Goal: Task Accomplishment & Management: Complete application form

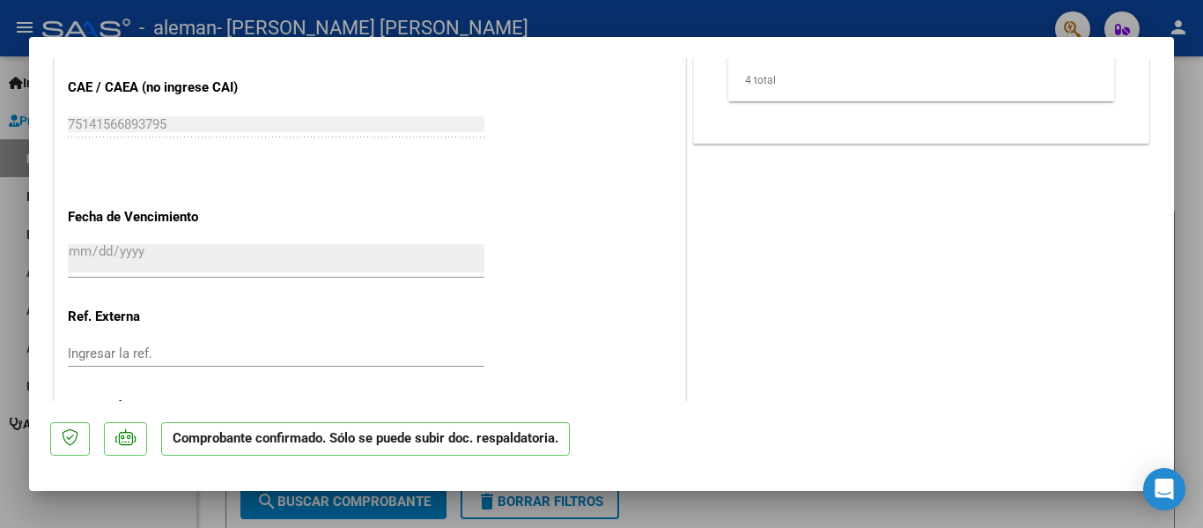
scroll to position [1234, 0]
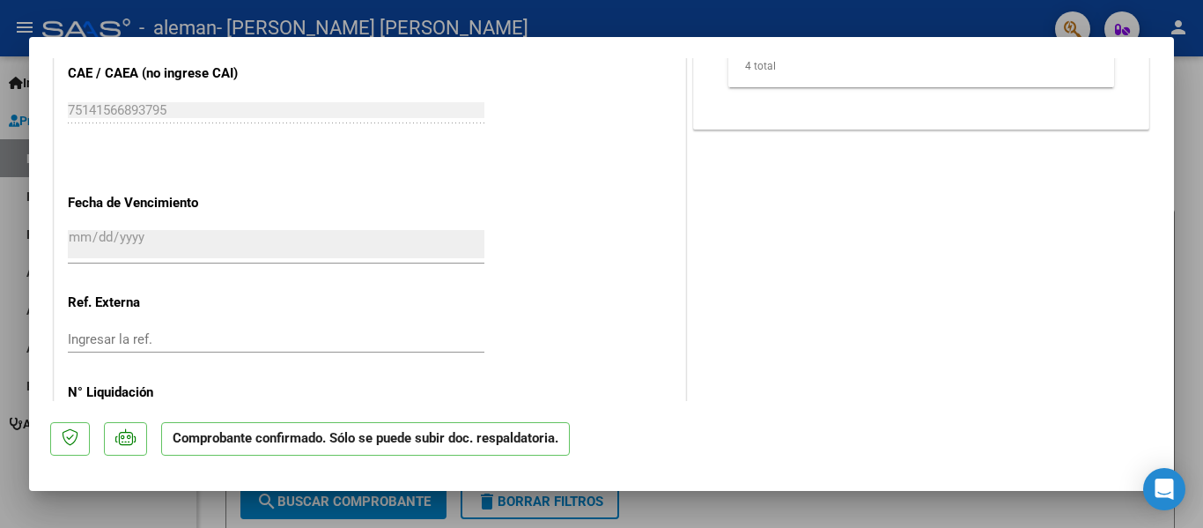
click at [1195, 327] on div at bounding box center [601, 264] width 1203 height 528
type input "$ 0,00"
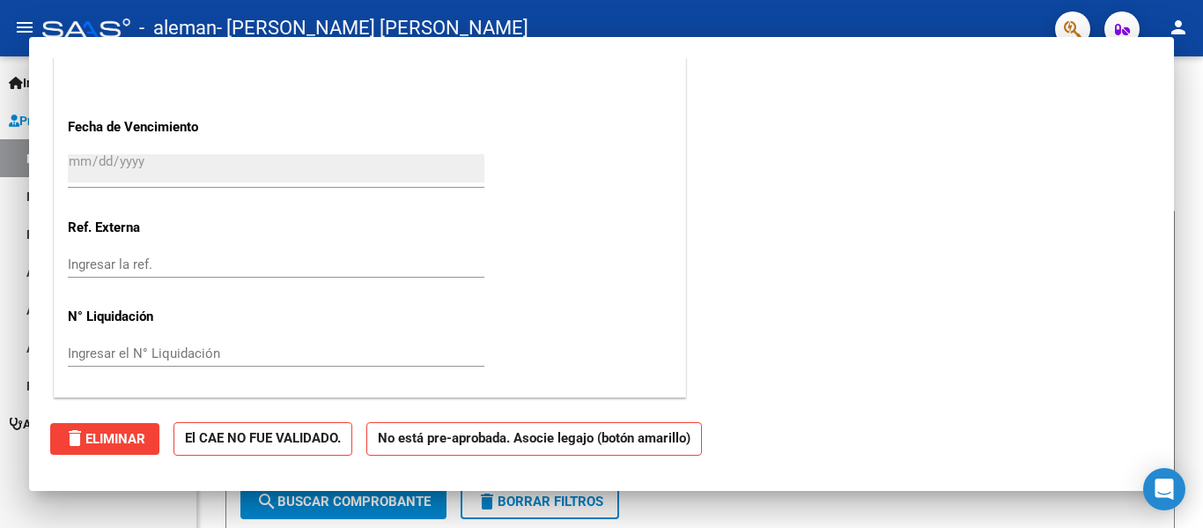
scroll to position [0, 0]
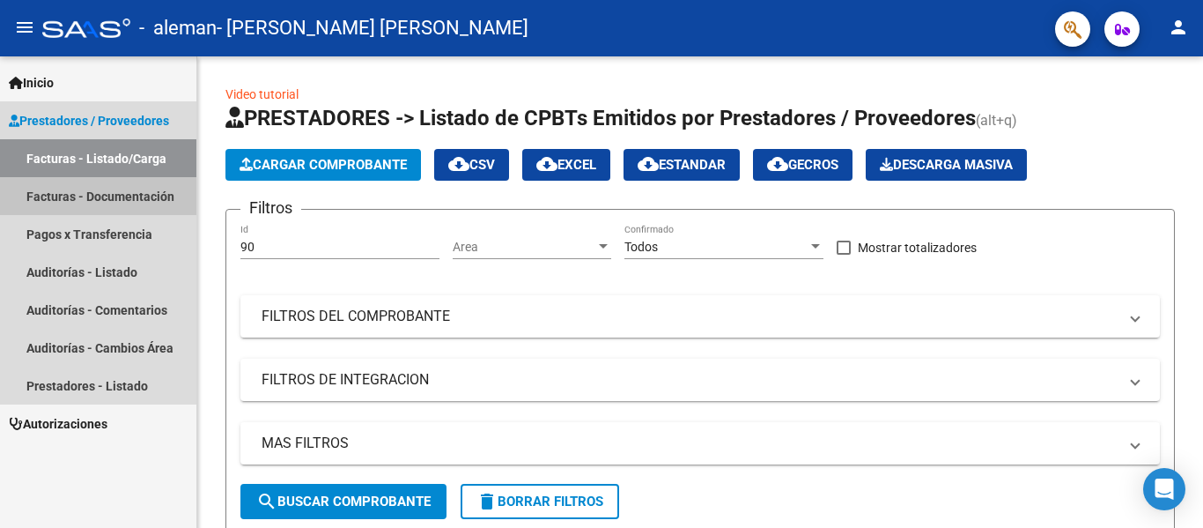
click at [117, 196] on link "Facturas - Documentación" at bounding box center [98, 196] width 196 height 38
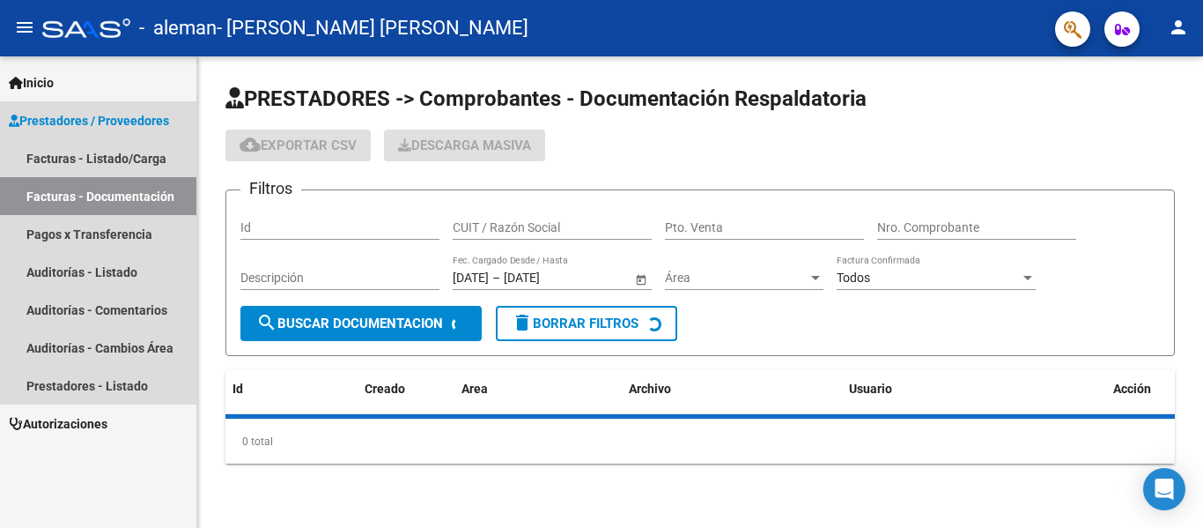
click at [117, 196] on link "Facturas - Documentación" at bounding box center [98, 196] width 196 height 38
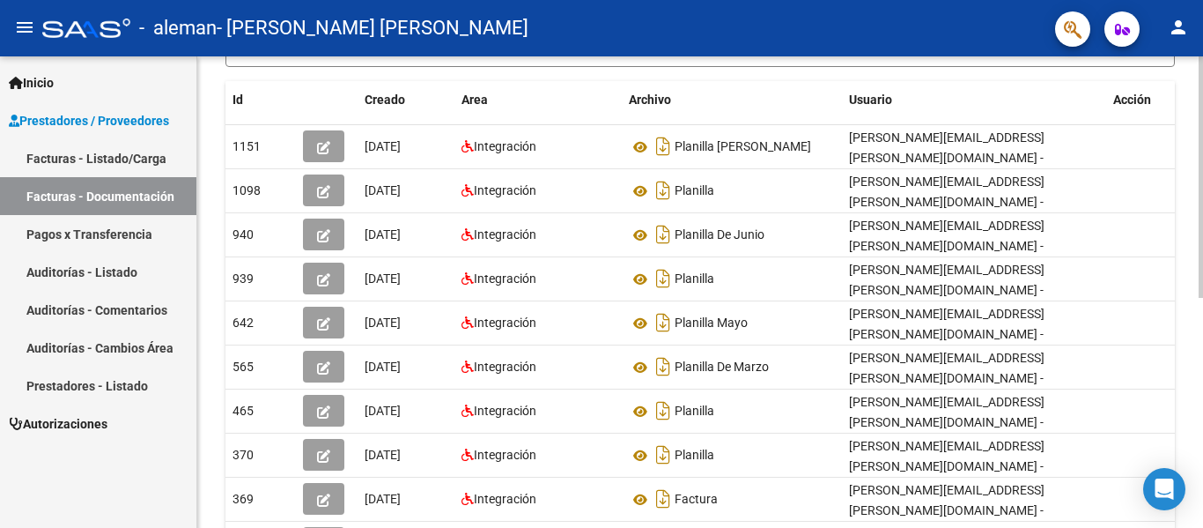
scroll to position [290, 0]
click at [1202, 262] on div at bounding box center [1201, 330] width 4 height 241
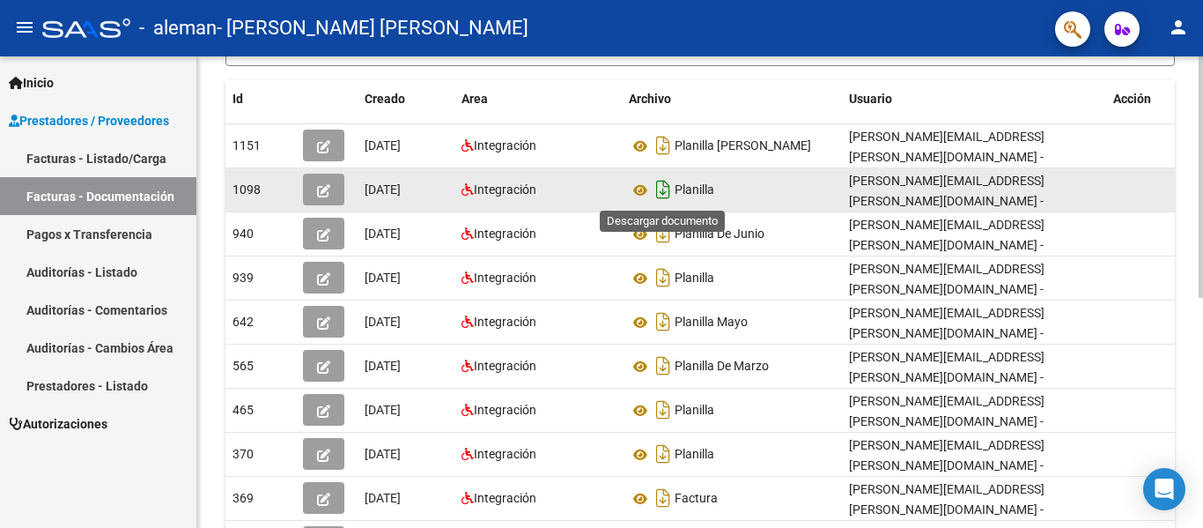
click at [661, 191] on icon "Descargar documento" at bounding box center [663, 189] width 23 height 28
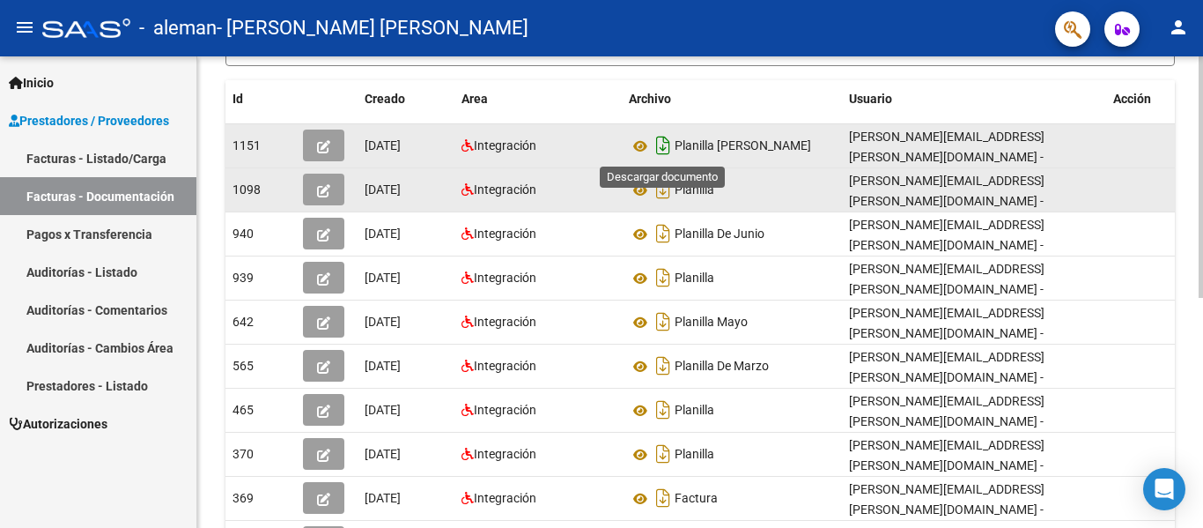
click at [663, 141] on icon "Descargar documento" at bounding box center [663, 145] width 23 height 28
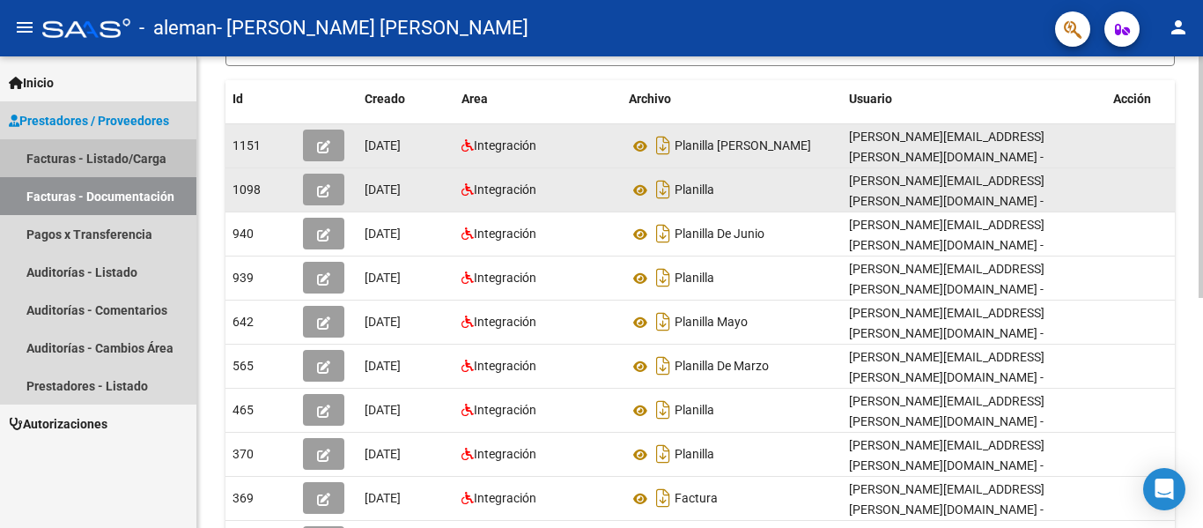
click at [96, 157] on link "Facturas - Listado/Carga" at bounding box center [98, 158] width 196 height 38
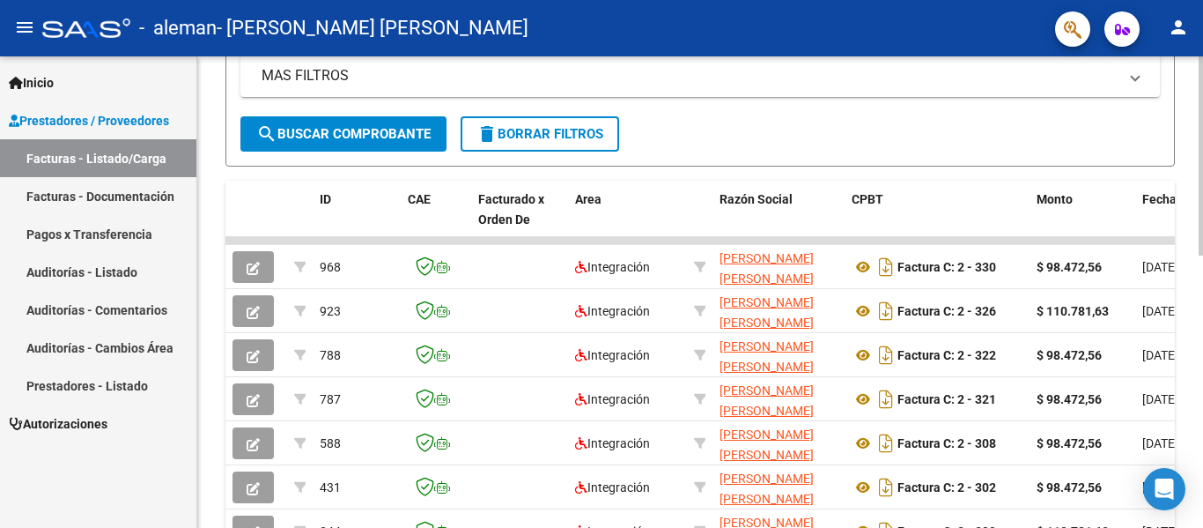
scroll to position [369, 0]
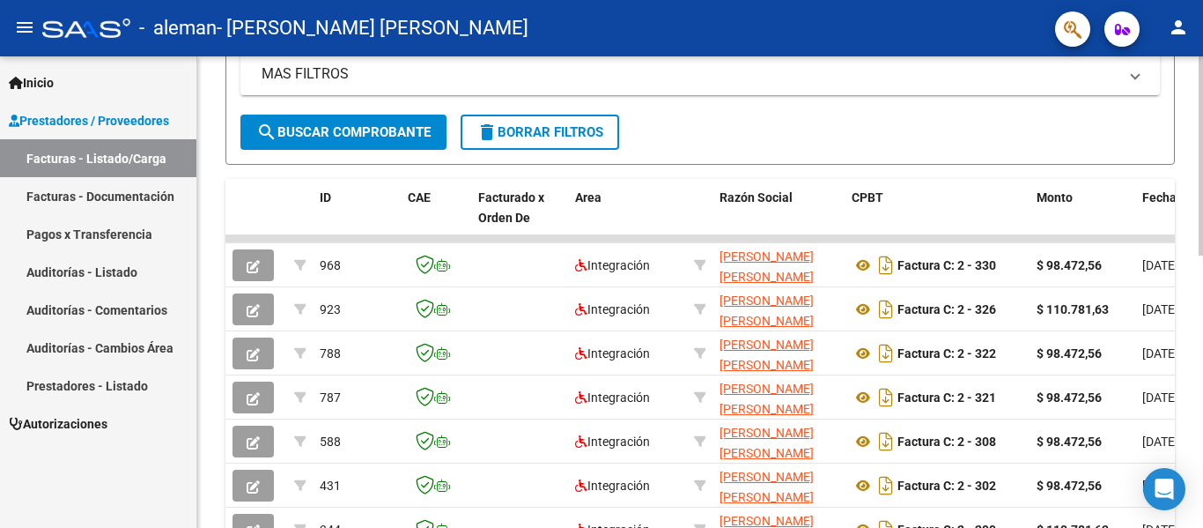
click at [1202, 245] on div at bounding box center [1201, 315] width 4 height 199
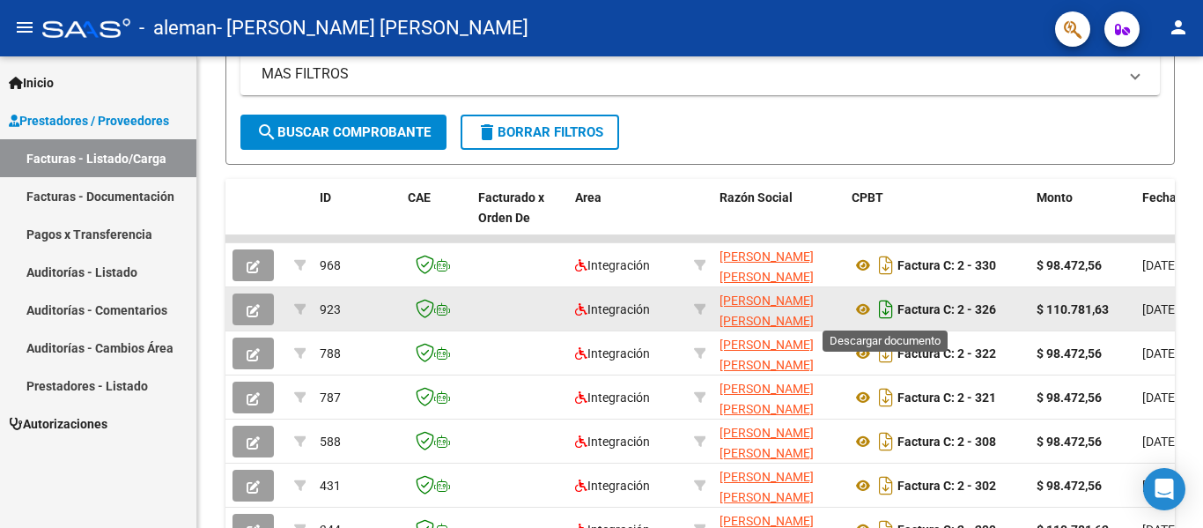
click at [886, 306] on icon "Descargar documento" at bounding box center [886, 309] width 23 height 28
click at [886, 306] on icon at bounding box center [884, 308] width 18 height 19
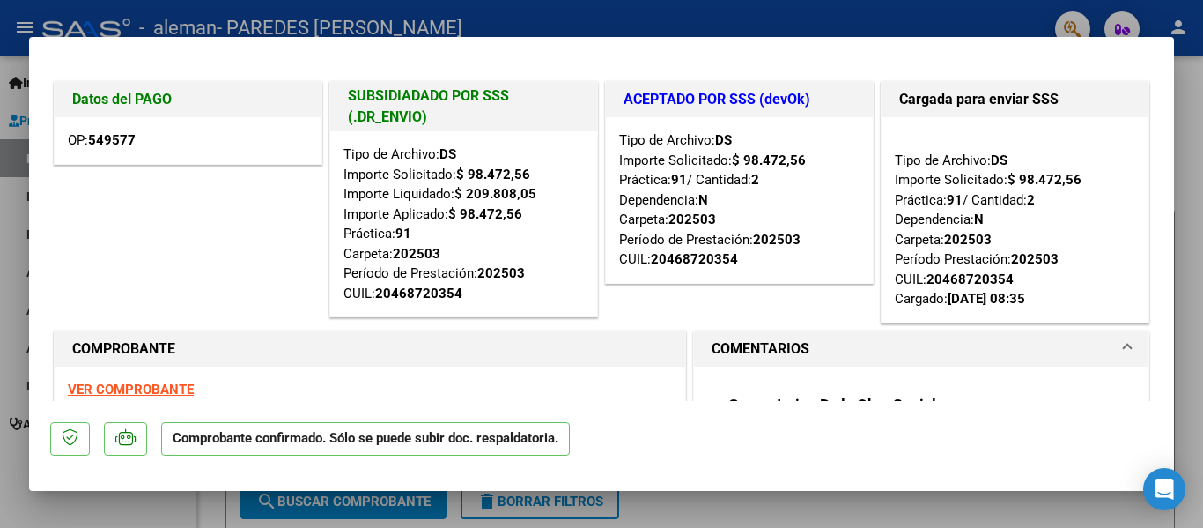
click at [1194, 152] on div at bounding box center [601, 264] width 1203 height 528
type input "$ 0,00"
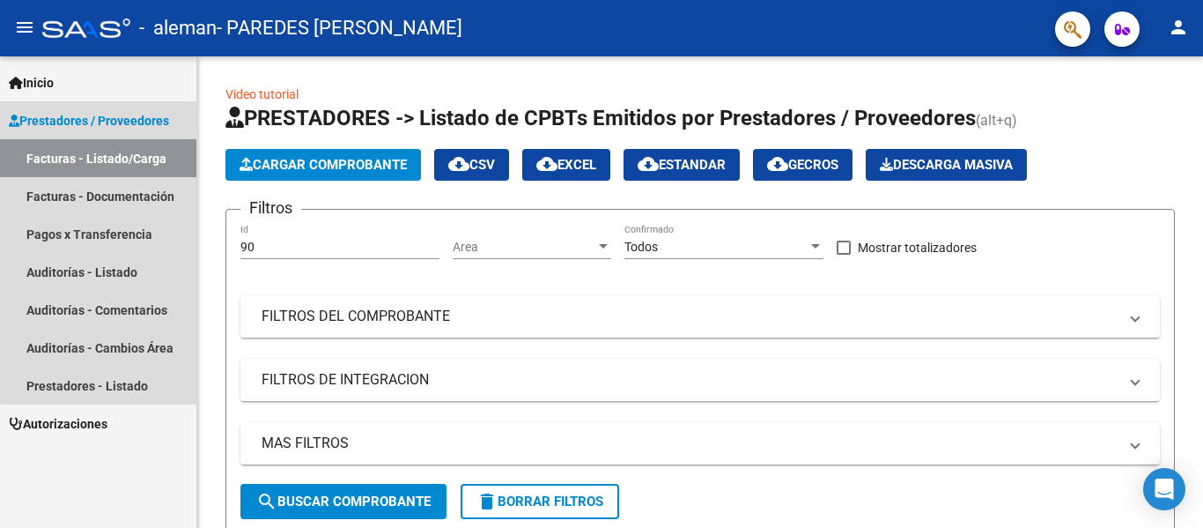
click at [122, 160] on link "Facturas - Listado/Carga" at bounding box center [98, 158] width 196 height 38
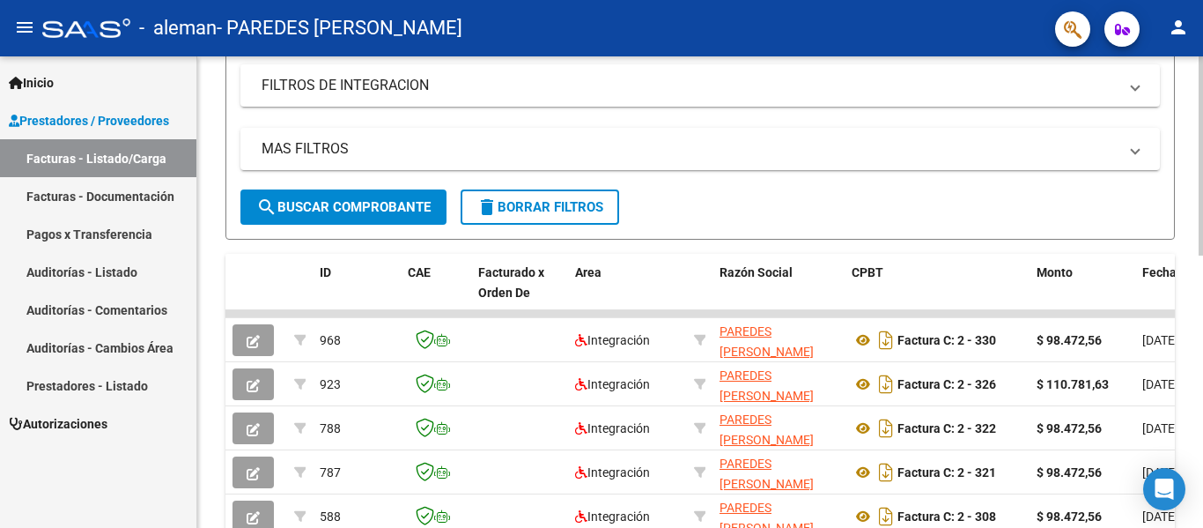
scroll to position [300, 0]
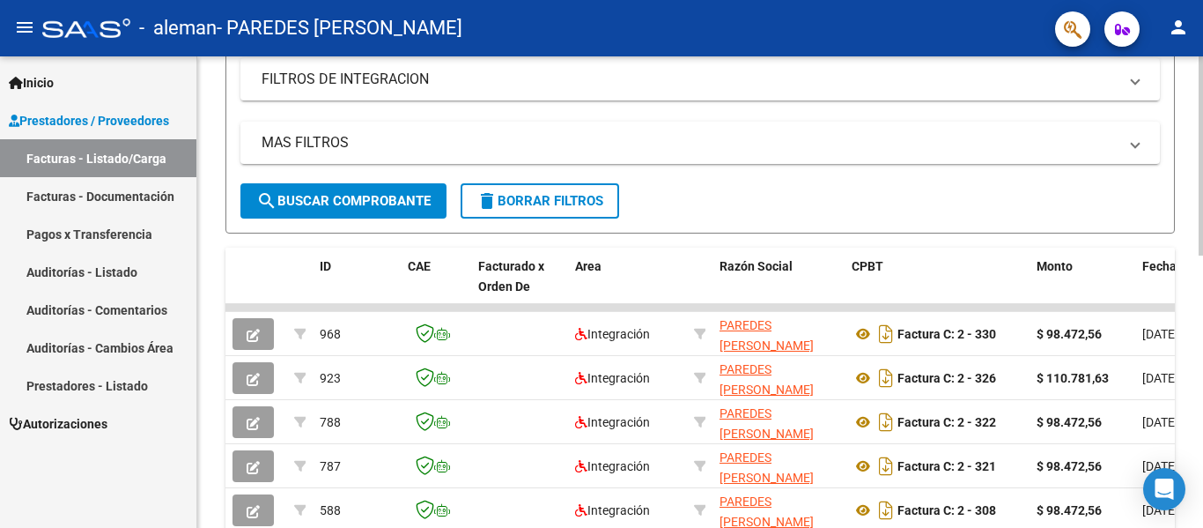
click at [1202, 218] on div at bounding box center [1201, 285] width 4 height 199
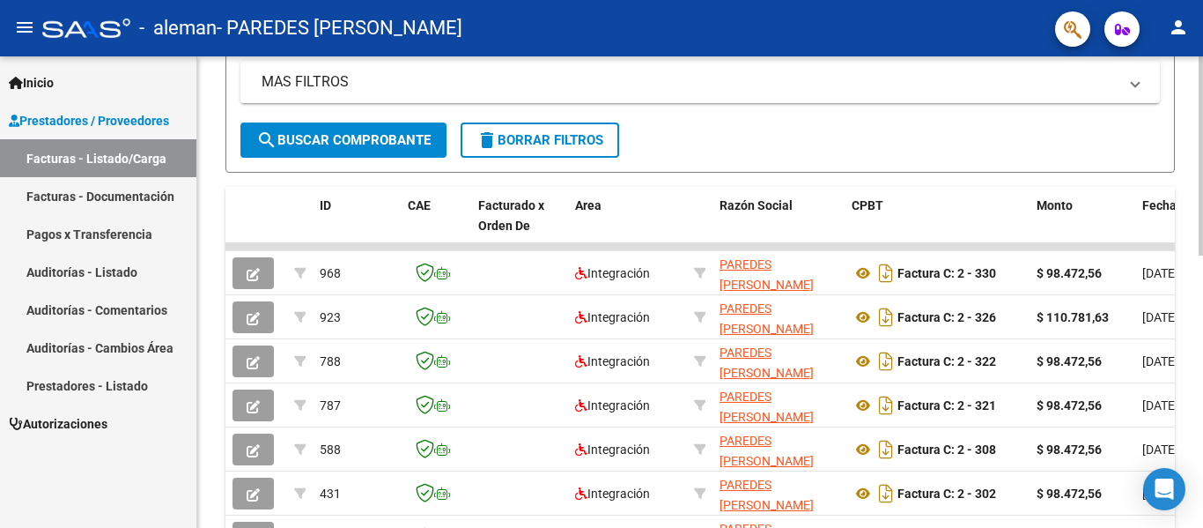
scroll to position [365, 0]
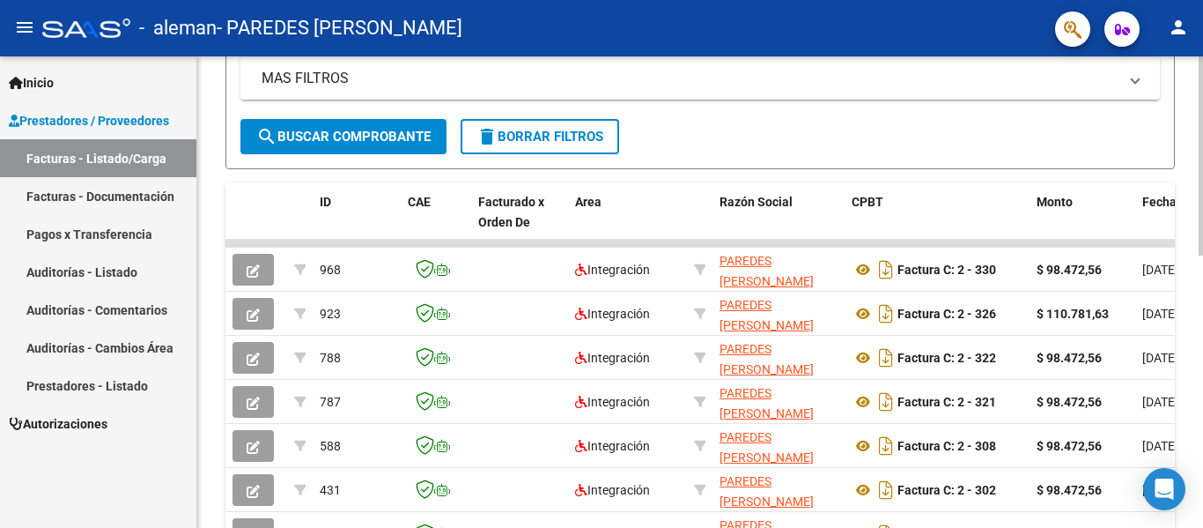
click at [1202, 253] on div at bounding box center [1201, 313] width 4 height 199
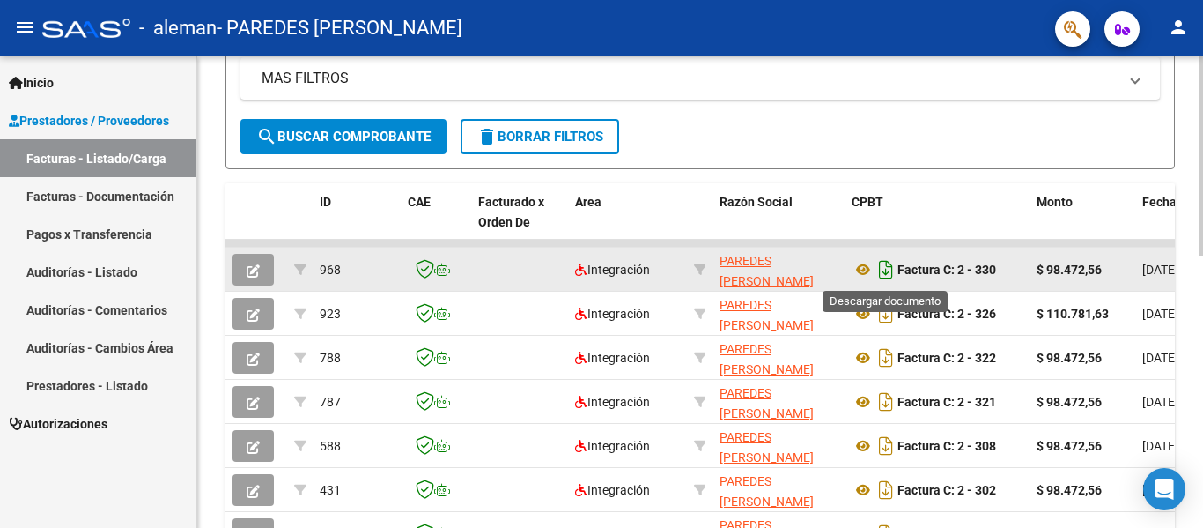
click at [882, 269] on icon "Descargar documento" at bounding box center [886, 269] width 23 height 28
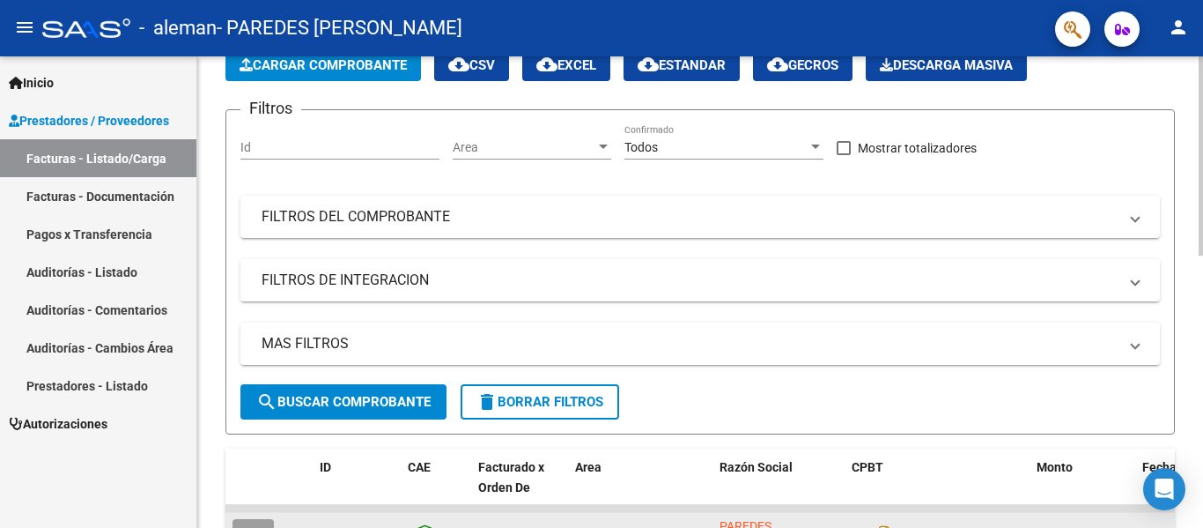
scroll to position [0, 0]
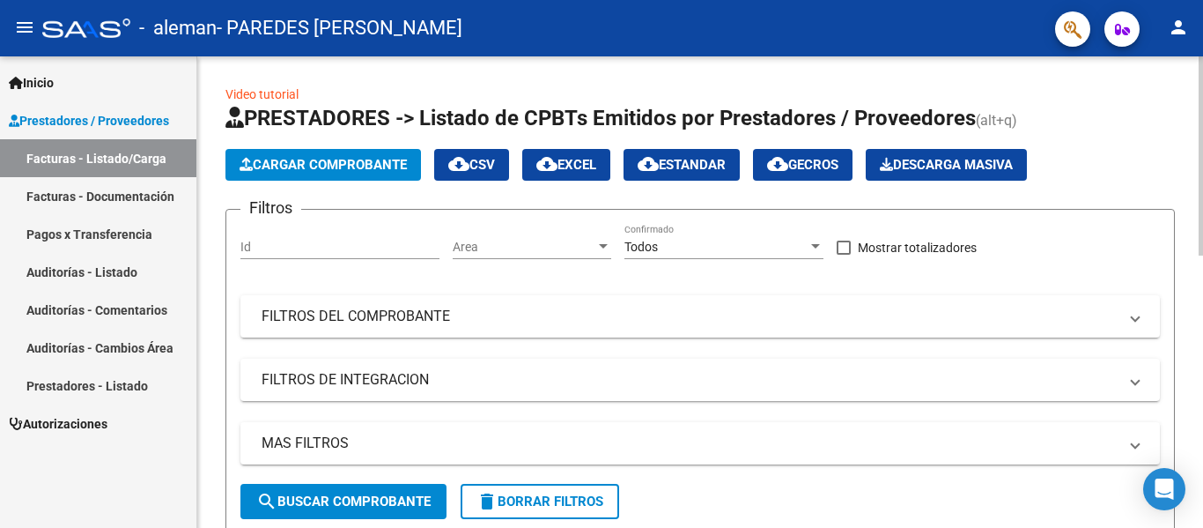
click at [314, 161] on span "Cargar Comprobante" at bounding box center [323, 165] width 167 height 16
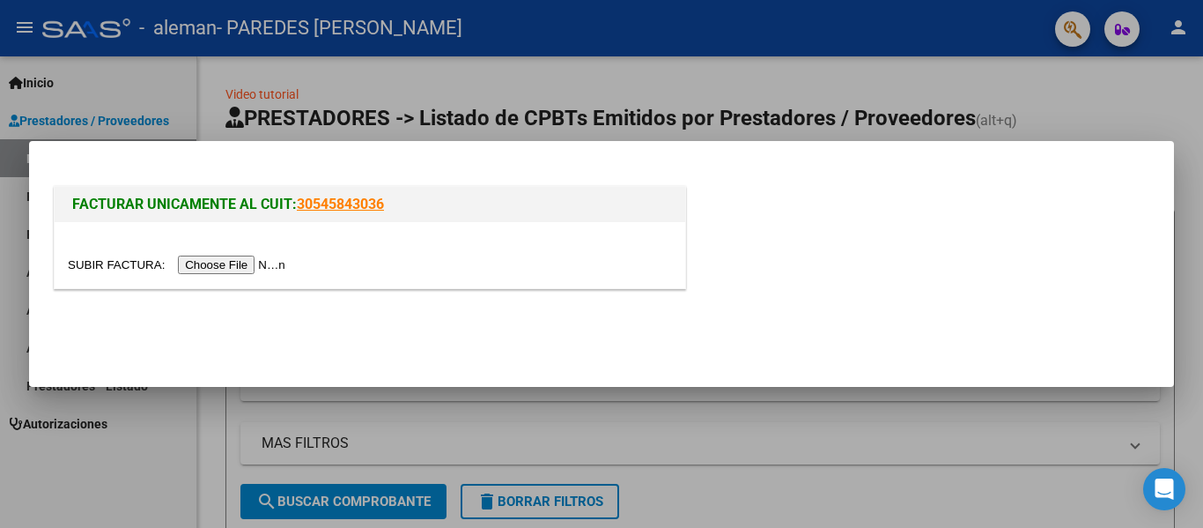
click at [246, 272] on input "file" at bounding box center [179, 264] width 223 height 18
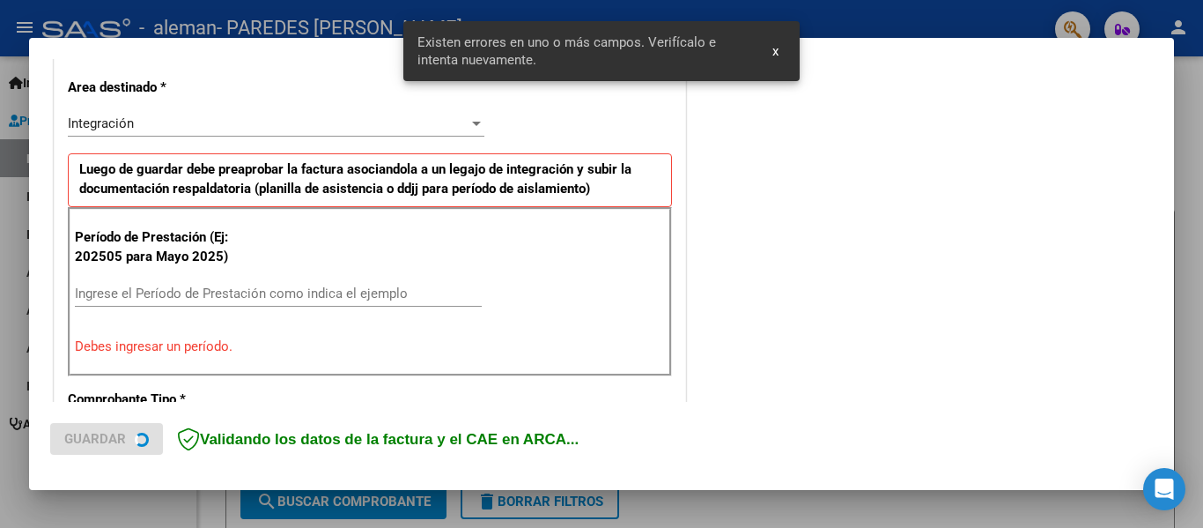
scroll to position [409, 0]
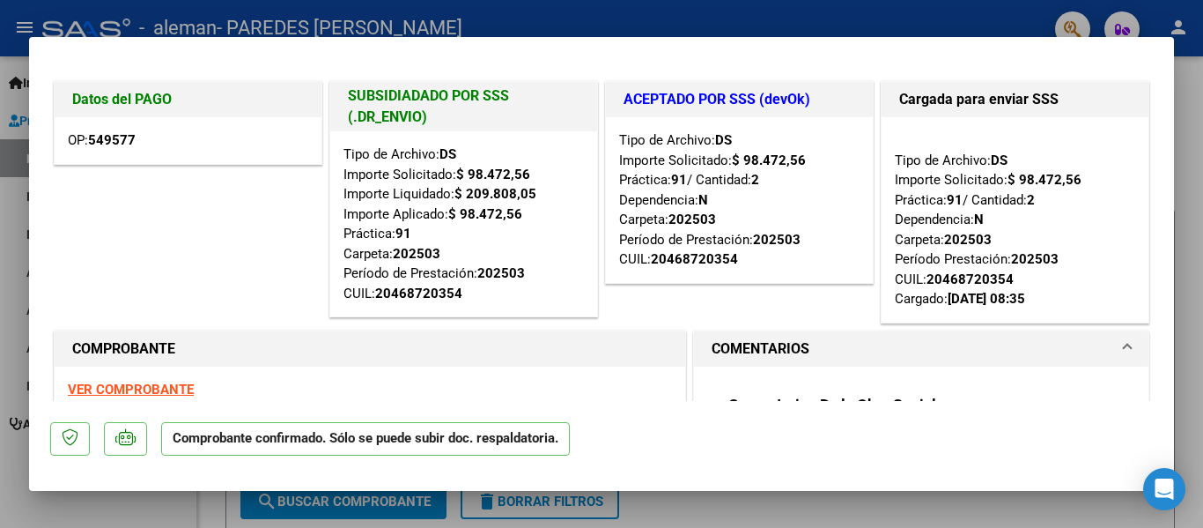
click at [1202, 203] on div at bounding box center [601, 264] width 1203 height 528
type input "$ 0,00"
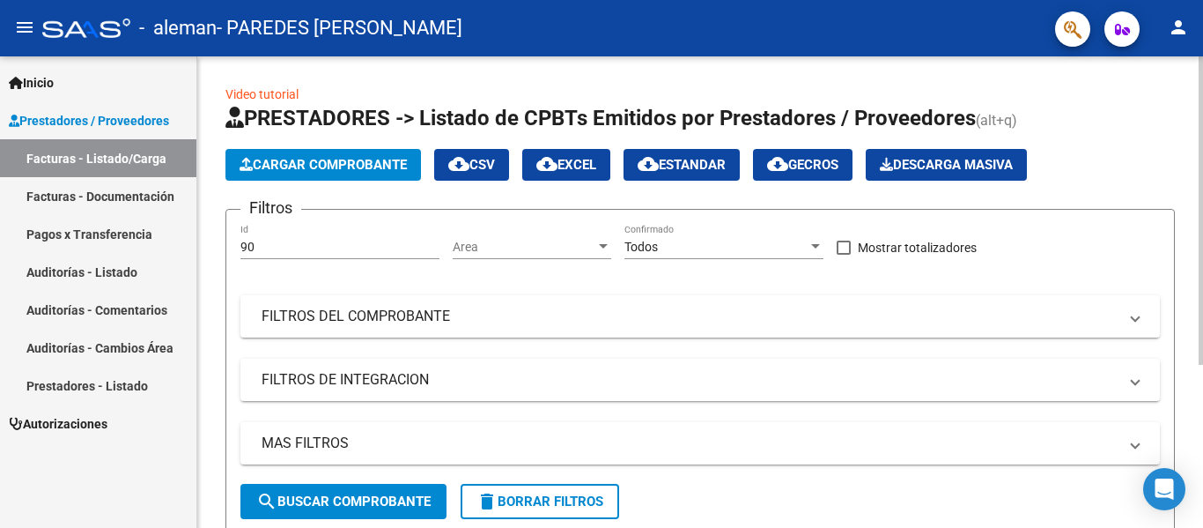
click at [343, 157] on span "Cargar Comprobante" at bounding box center [323, 165] width 167 height 16
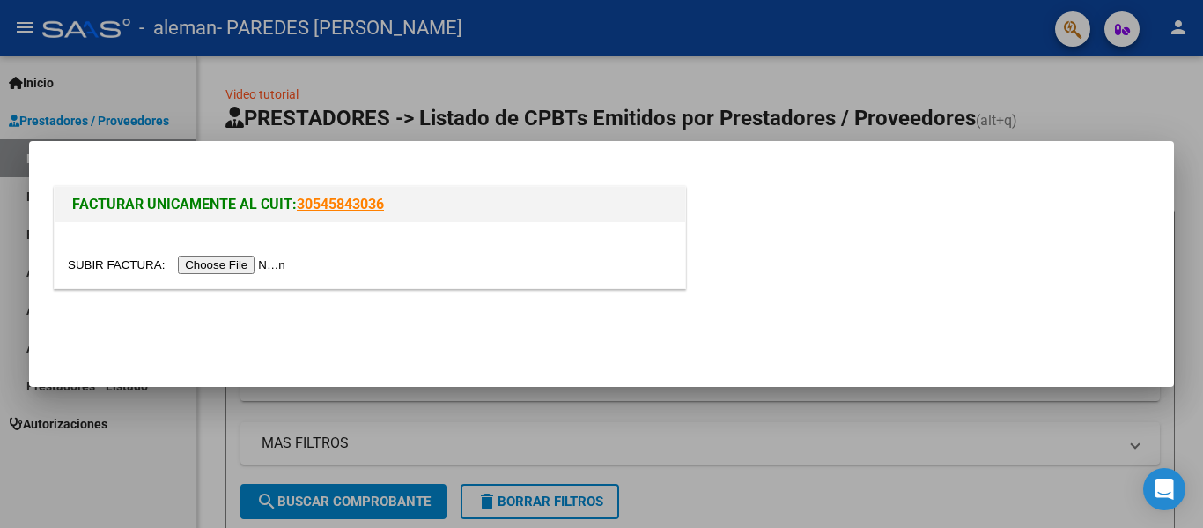
click at [255, 263] on input "file" at bounding box center [179, 264] width 223 height 18
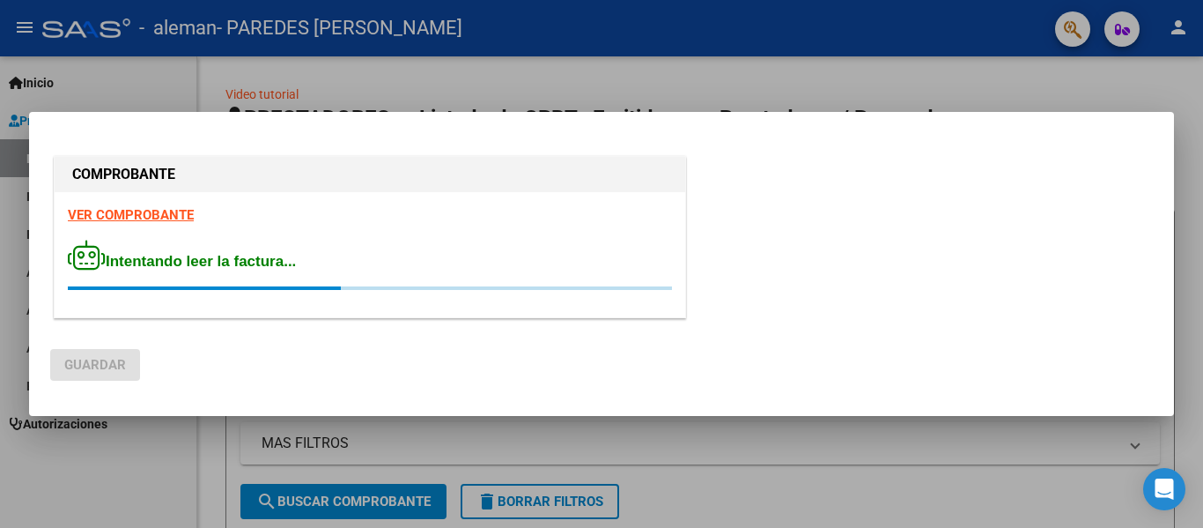
click at [772, 91] on div at bounding box center [601, 264] width 1203 height 528
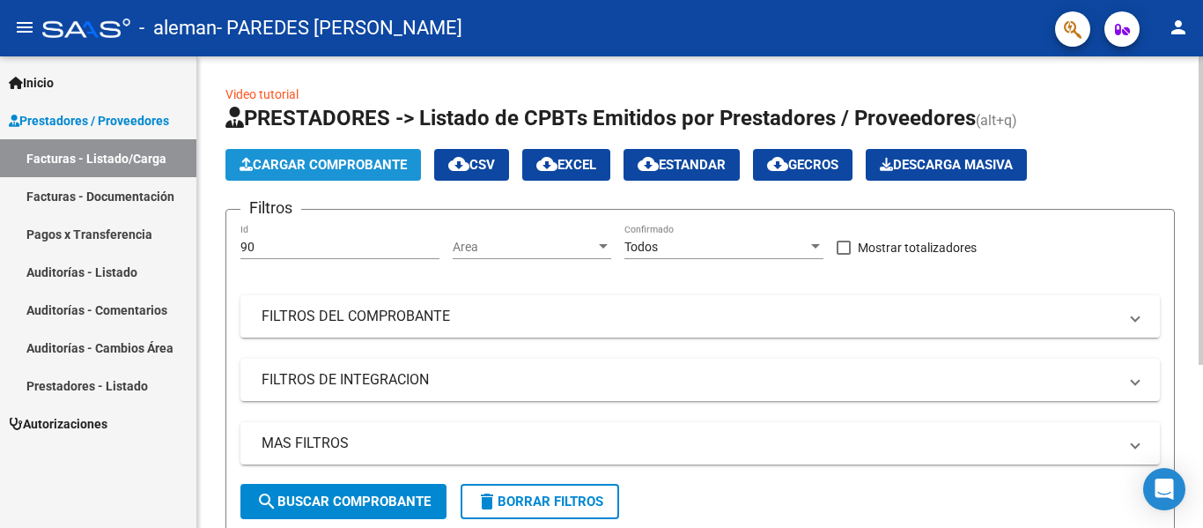
click at [337, 163] on span "Cargar Comprobante" at bounding box center [323, 165] width 167 height 16
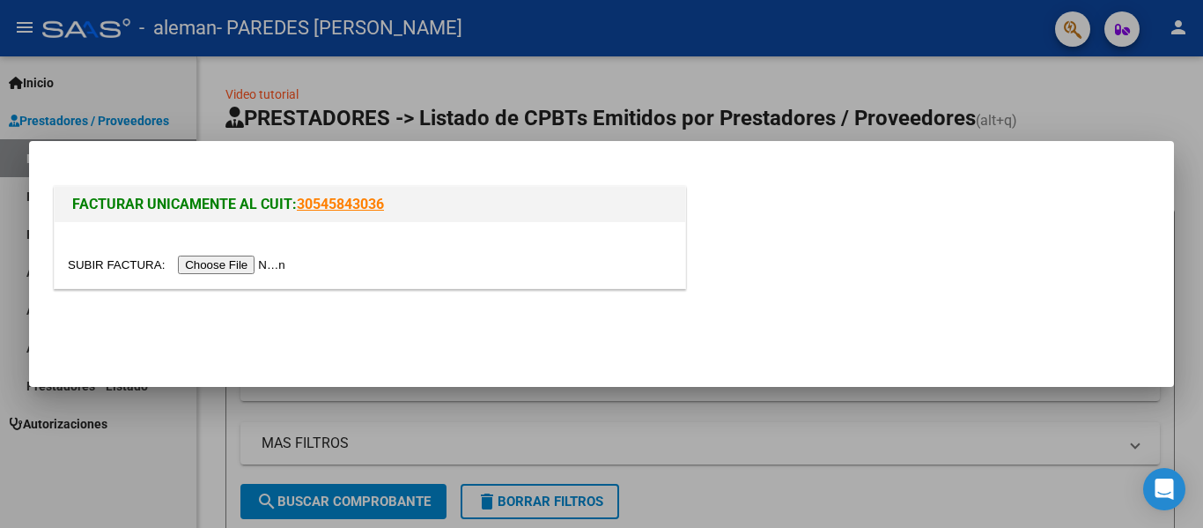
click at [216, 265] on input "file" at bounding box center [179, 264] width 223 height 18
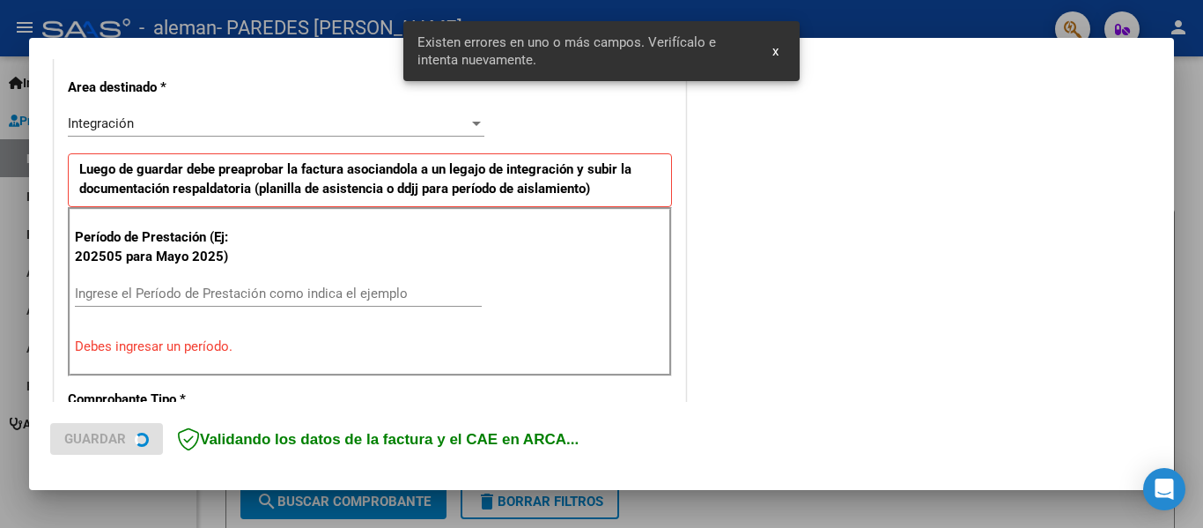
scroll to position [409, 0]
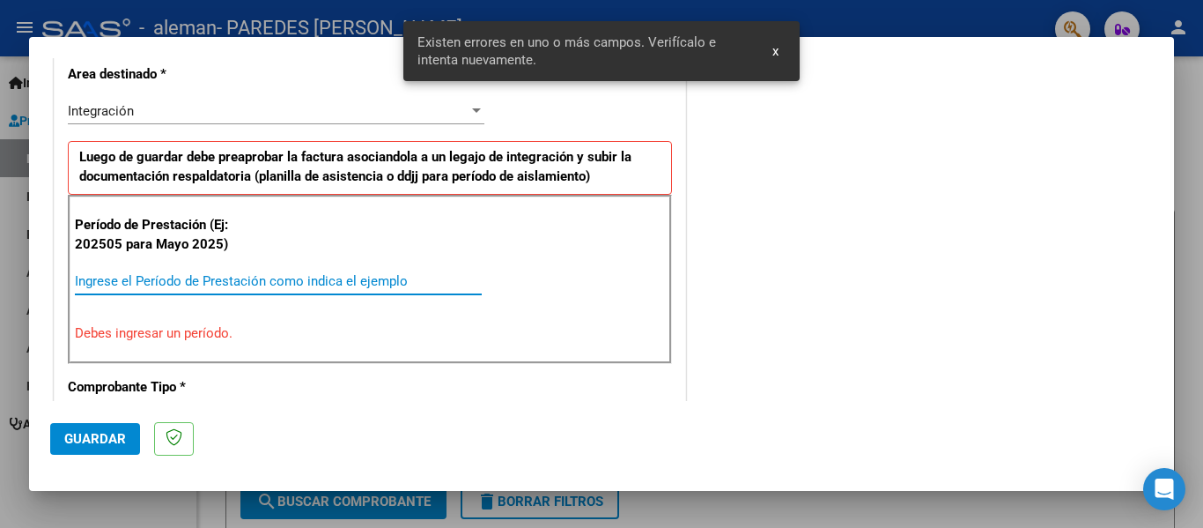
click at [121, 283] on input "Ingrese el Período de Prestación como indica el ejemplo" at bounding box center [278, 281] width 407 height 16
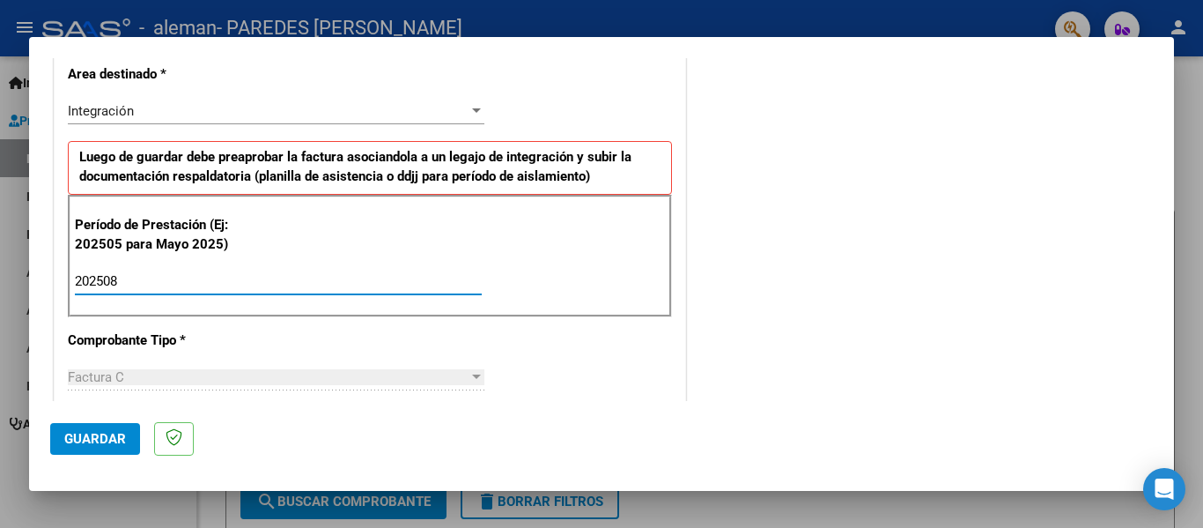
type input "202508"
click at [87, 443] on span "Guardar" at bounding box center [95, 439] width 62 height 16
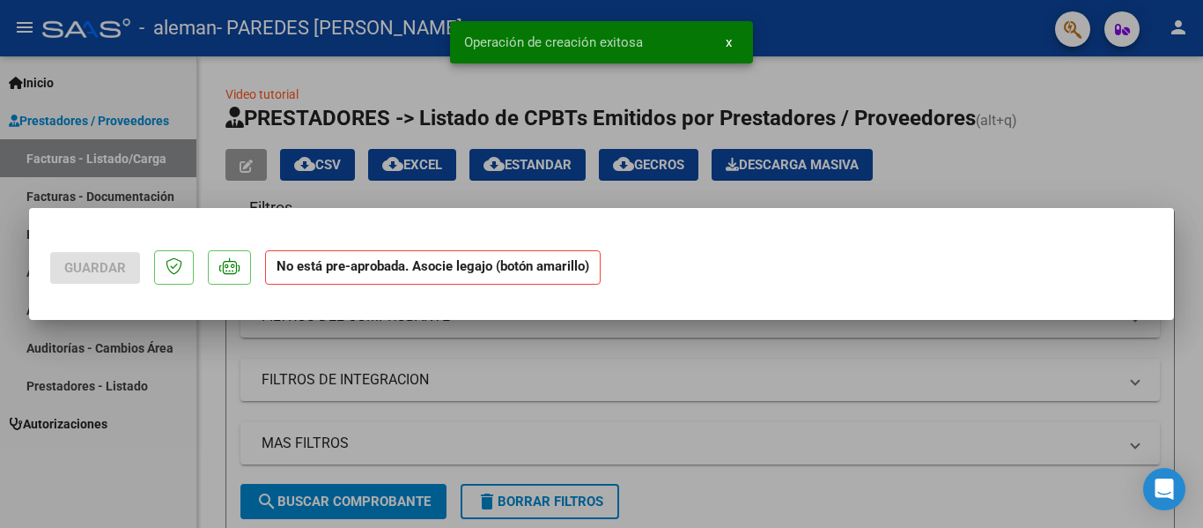
scroll to position [0, 0]
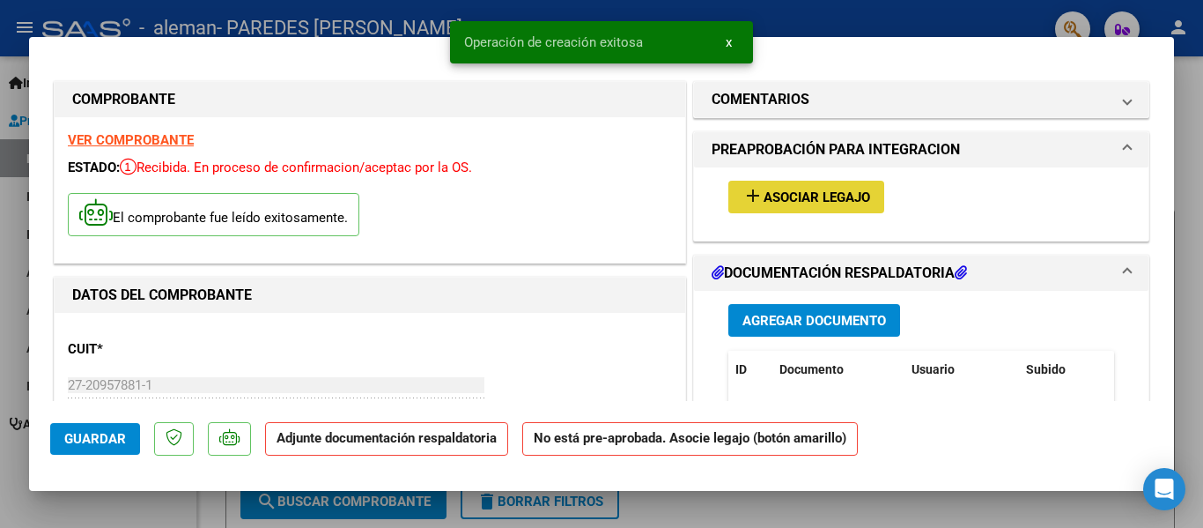
click at [829, 194] on span "Asociar Legajo" at bounding box center [817, 197] width 107 height 16
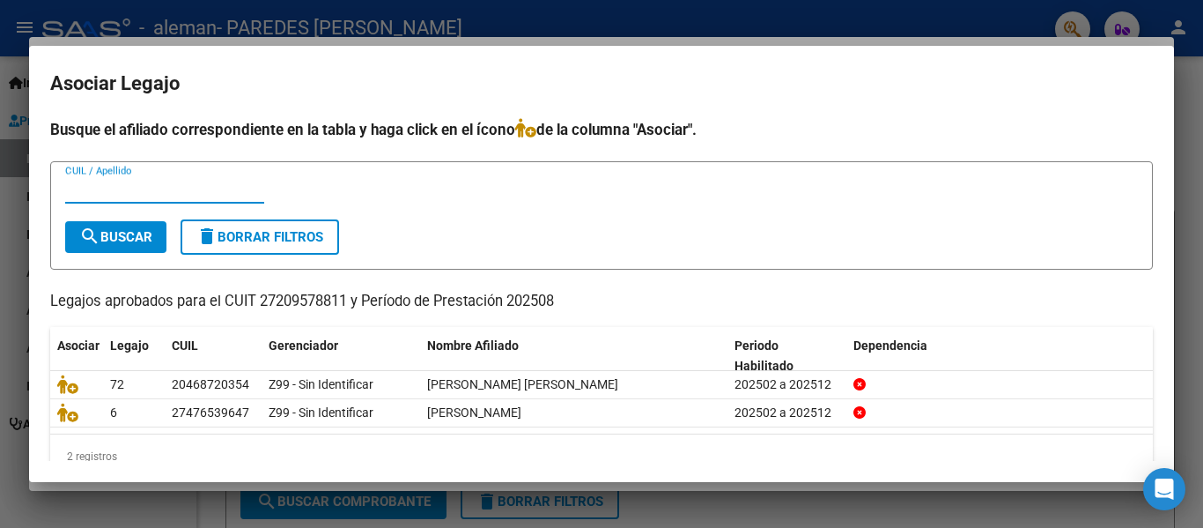
click at [131, 189] on input "CUIL / Apellido" at bounding box center [164, 189] width 199 height 16
type input "[PERSON_NAME] Fornasari"
click at [133, 231] on span "search Buscar" at bounding box center [115, 237] width 73 height 16
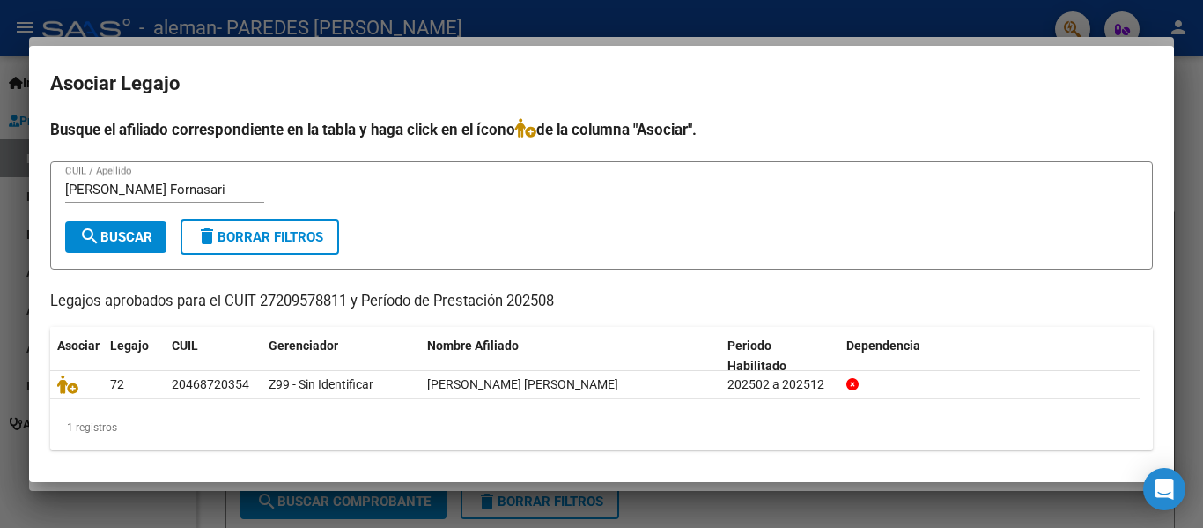
scroll to position [4, 0]
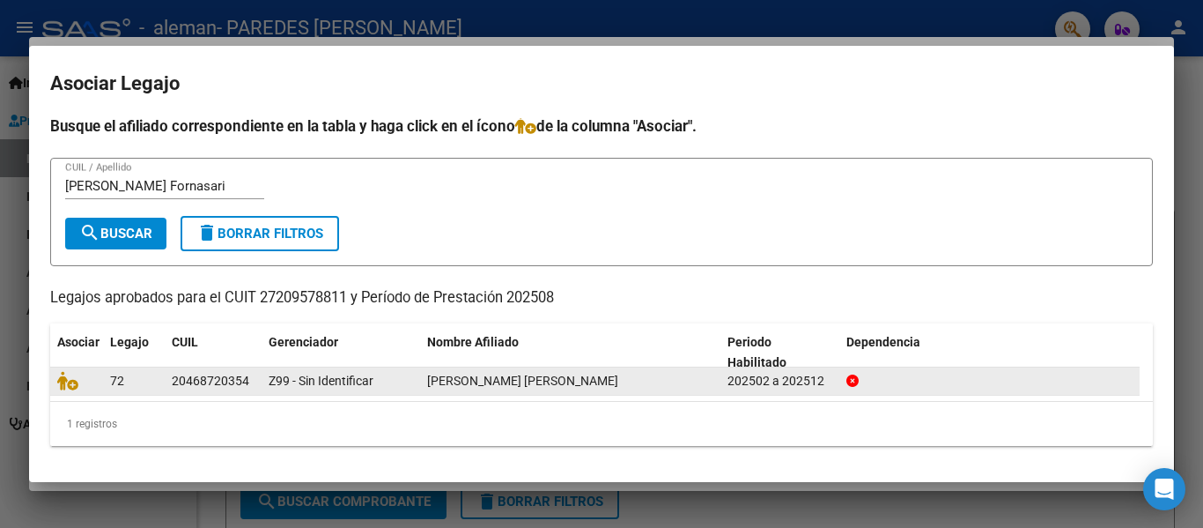
click at [854, 376] on icon at bounding box center [852, 380] width 12 height 12
click at [781, 380] on div "202502 a 202512" at bounding box center [779, 381] width 105 height 20
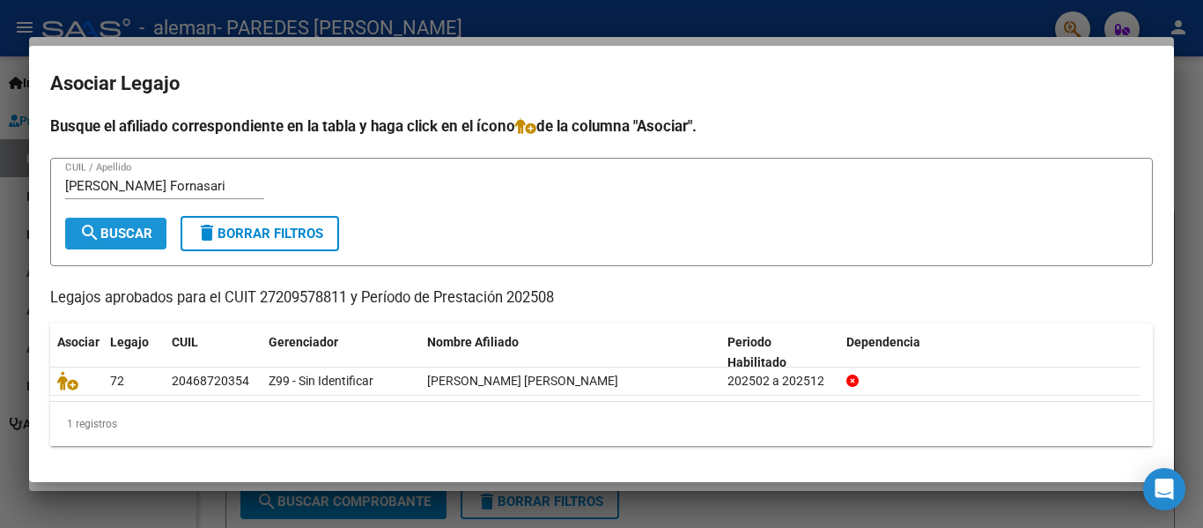
click at [134, 233] on span "search Buscar" at bounding box center [115, 233] width 73 height 16
drag, startPoint x: 1174, startPoint y: 318, endPoint x: 1170, endPoint y: 236, distance: 82.0
click at [1170, 236] on div "COMPROBANTE VER COMPROBANTE ESTADO: Recibida. En proceso de confirmacion/acepta…" at bounding box center [601, 264] width 1203 height 528
click at [777, 242] on form "[PERSON_NAME] Fornasari CUIL / Apellido search Buscar delete Borrar Filtros" at bounding box center [601, 212] width 1103 height 108
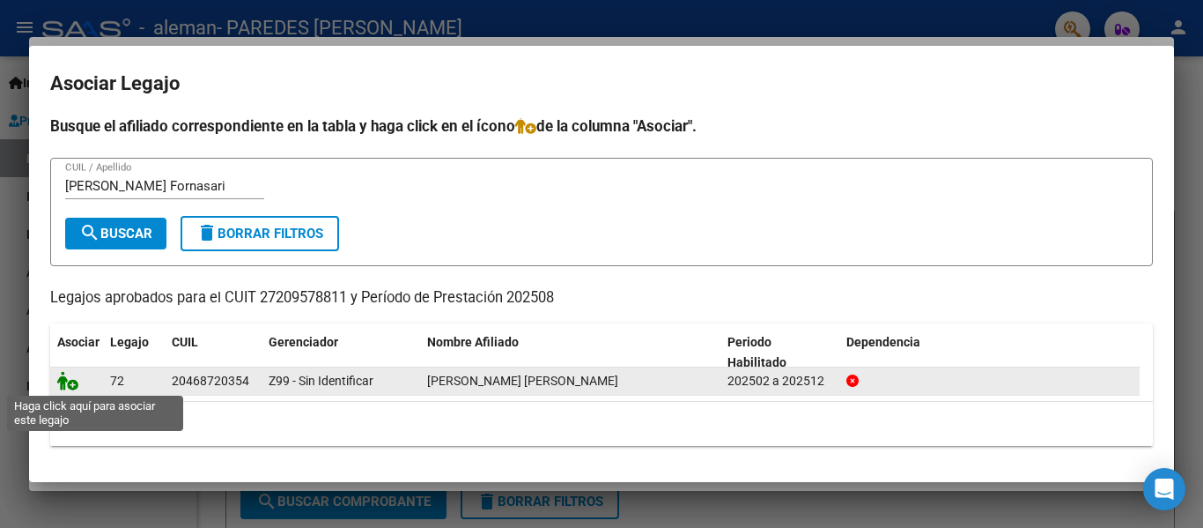
click at [71, 384] on icon at bounding box center [67, 380] width 21 height 19
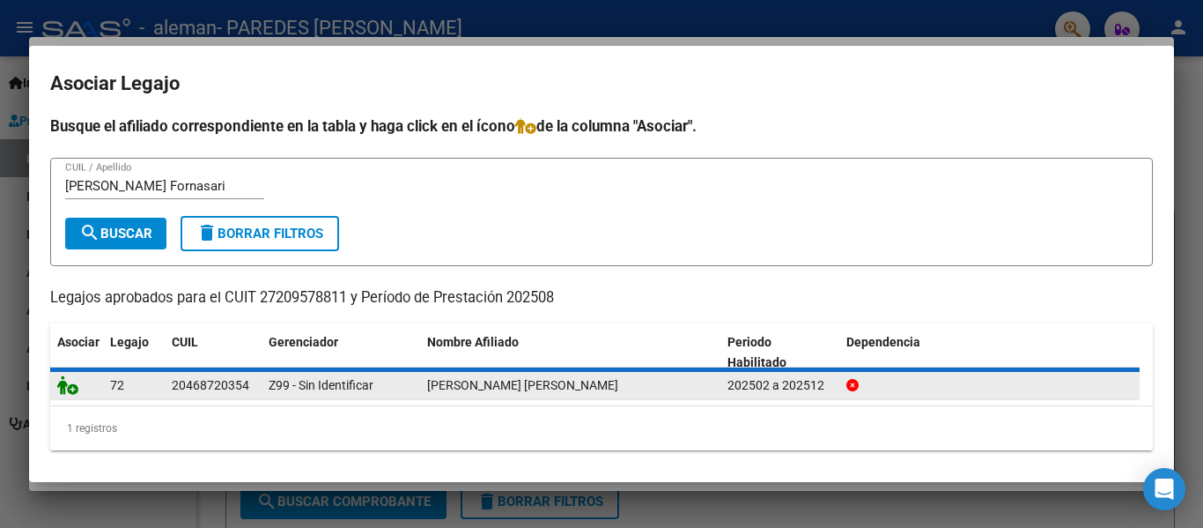
click at [71, 384] on icon at bounding box center [67, 384] width 21 height 19
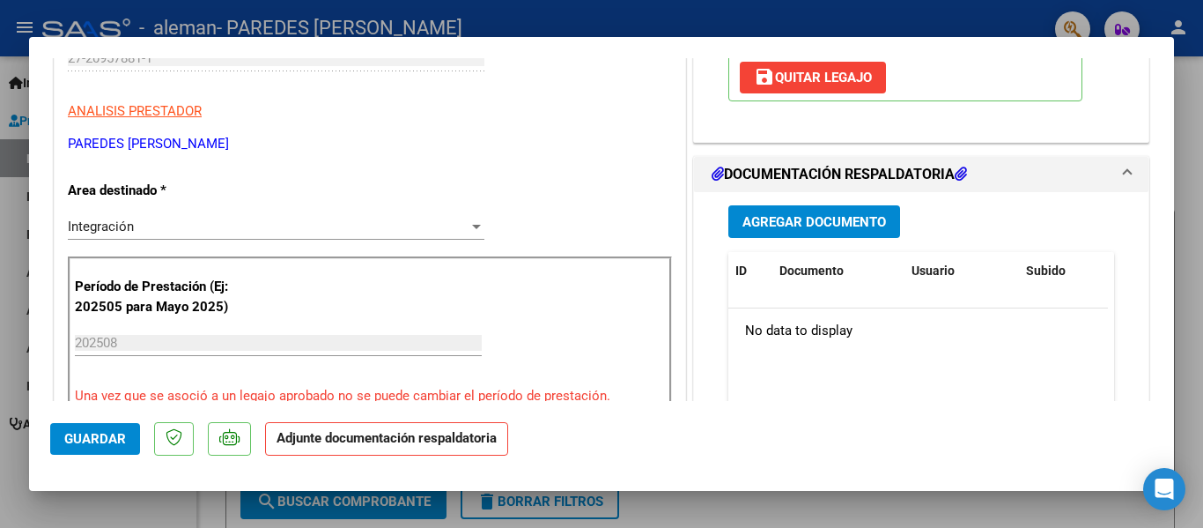
scroll to position [331, 0]
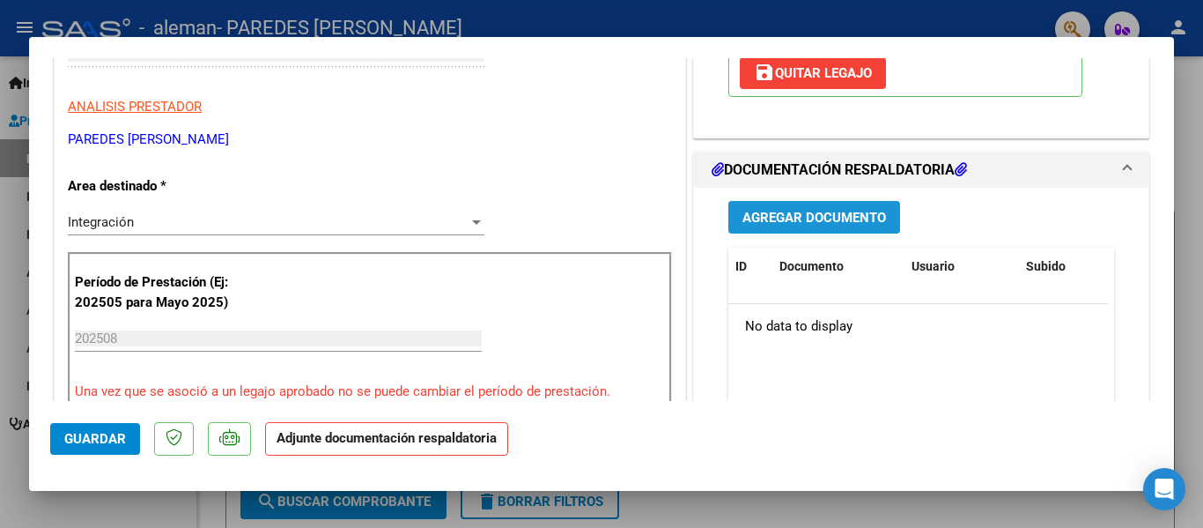
click at [802, 233] on button "Agregar Documento" at bounding box center [814, 217] width 172 height 33
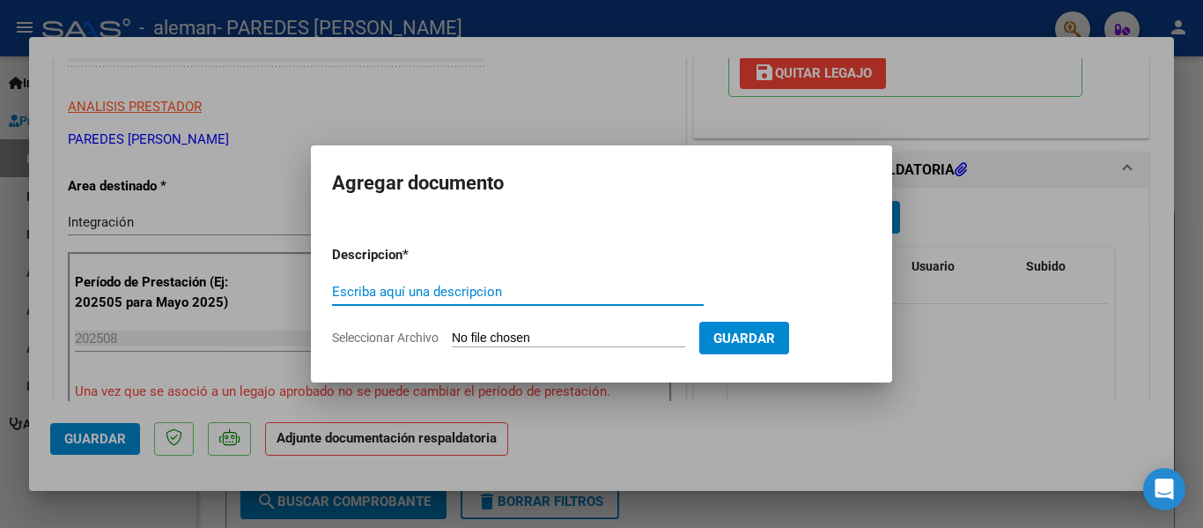
click at [506, 284] on input "Escriba aquí una descripcion" at bounding box center [518, 292] width 372 height 16
click at [428, 284] on input "Escriba aquí una descripcion" at bounding box center [518, 292] width 372 height 16
type input "Factura [PERSON_NAME]"
click at [489, 336] on input "Seleccionar Archivo" at bounding box center [568, 338] width 233 height 17
type input "C:\fakepath\factura [PERSON_NAME].pdf"
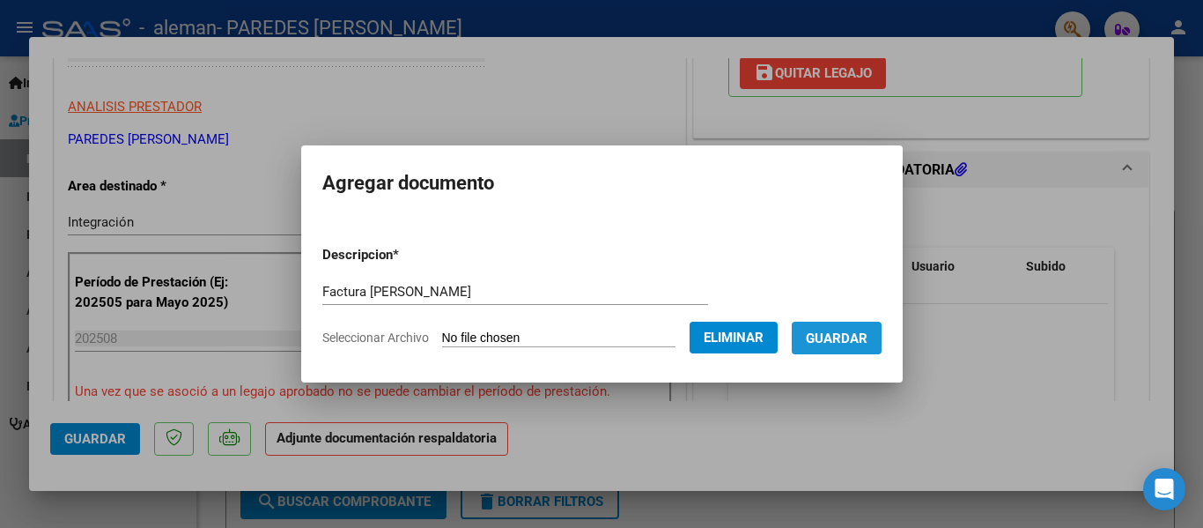
click at [867, 337] on span "Guardar" at bounding box center [837, 338] width 62 height 16
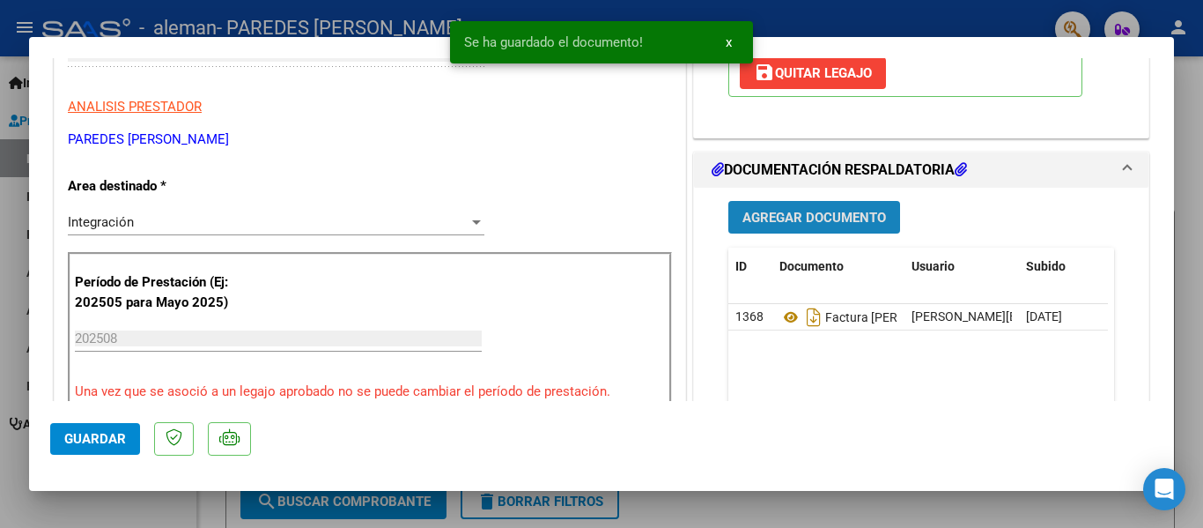
click at [829, 225] on span "Agregar Documento" at bounding box center [814, 218] width 144 height 16
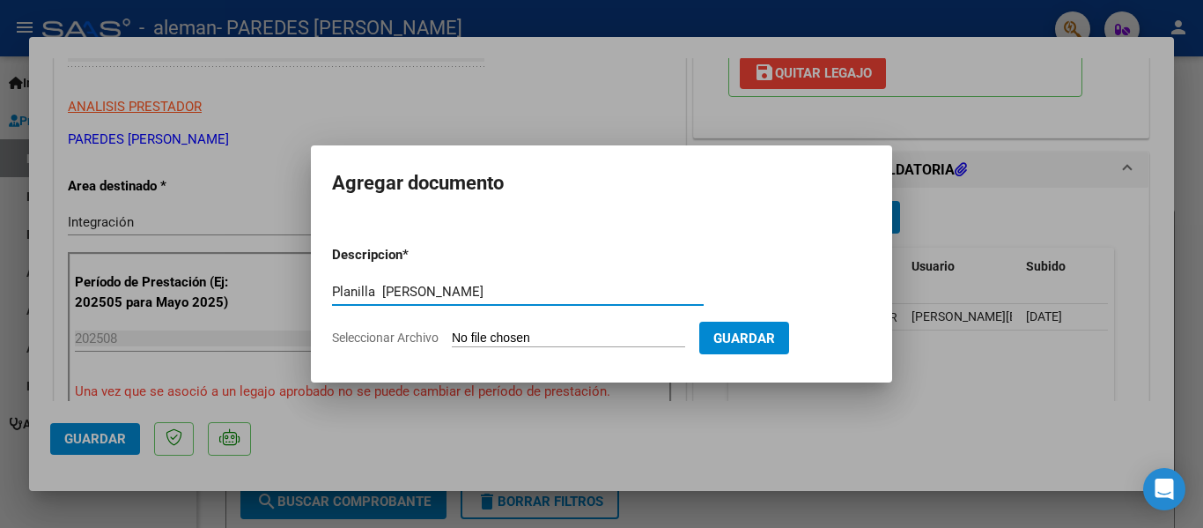
type input "Planilla [PERSON_NAME]"
click at [491, 332] on input "Seleccionar Archivo" at bounding box center [568, 338] width 233 height 17
type input "C:\fakepath\planilla [PERSON_NAME].pdf"
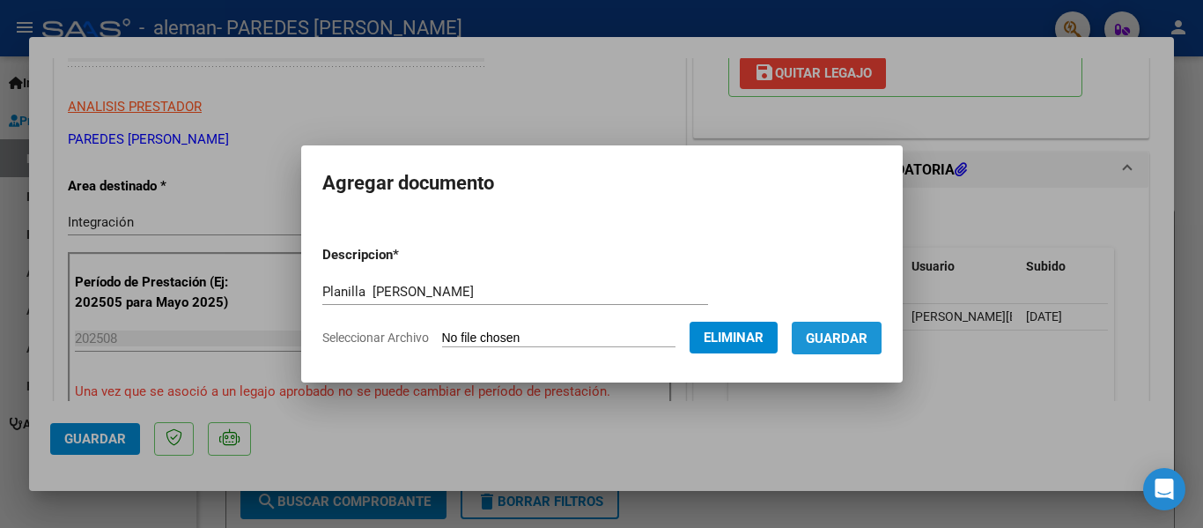
click at [845, 330] on span "Guardar" at bounding box center [837, 338] width 62 height 16
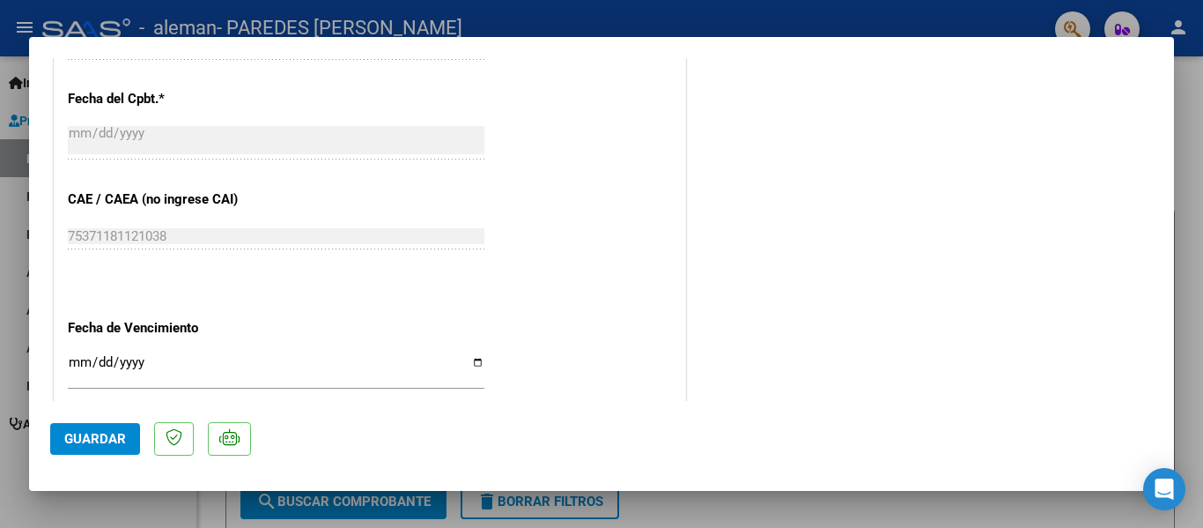
scroll to position [1055, 0]
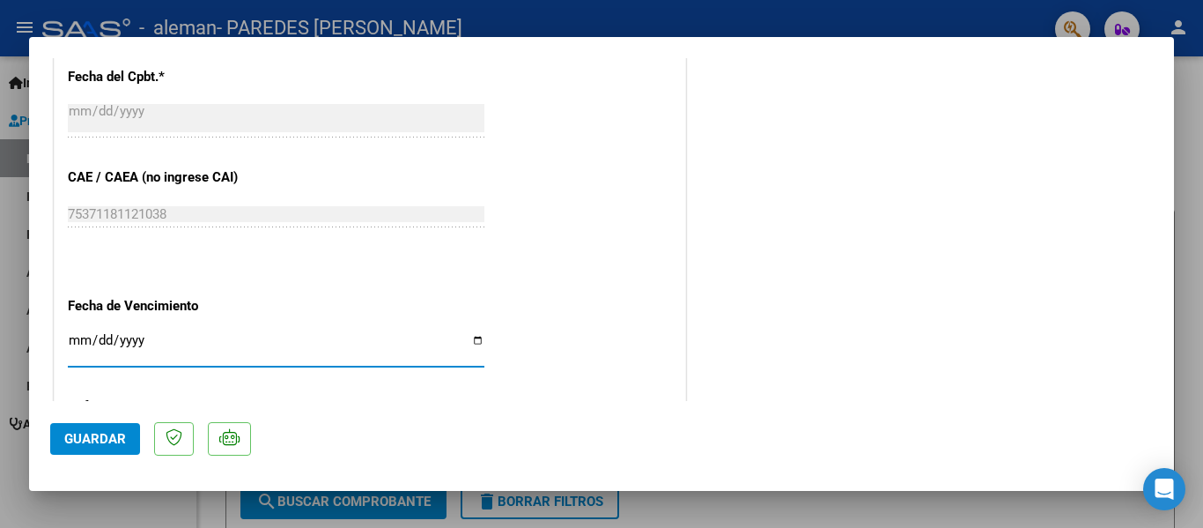
click at [473, 337] on input "Ingresar la fecha" at bounding box center [276, 347] width 417 height 28
type input "[DATE]"
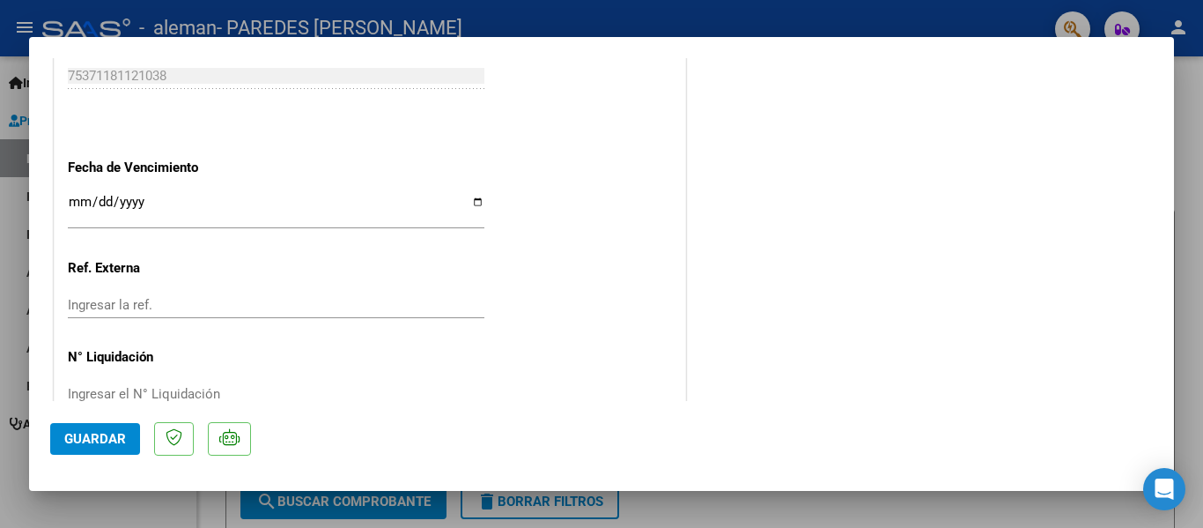
scroll to position [1234, 0]
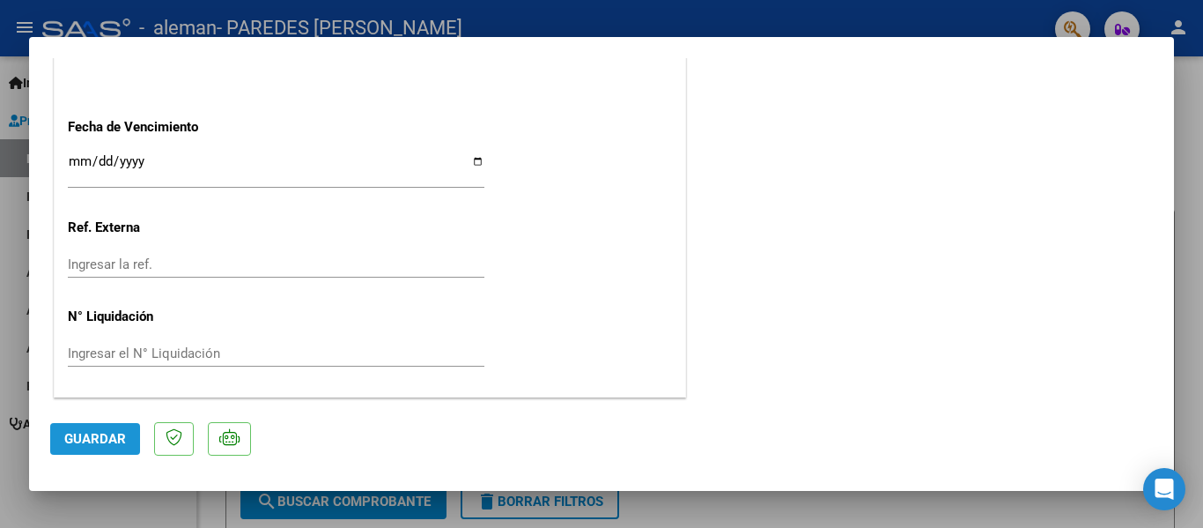
click at [107, 438] on span "Guardar" at bounding box center [95, 439] width 62 height 16
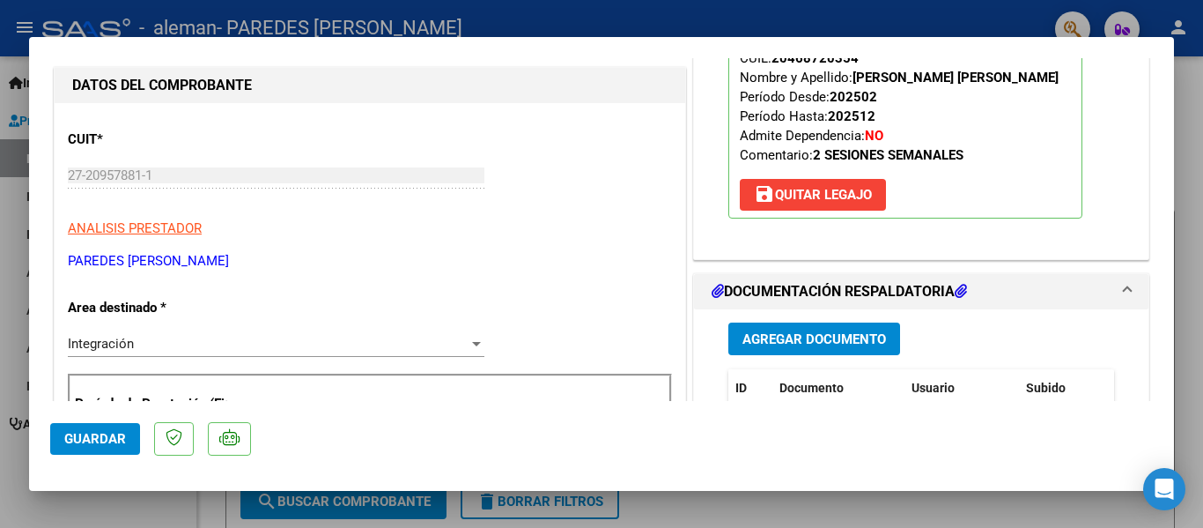
scroll to position [0, 0]
